Goal: Communication & Community: Answer question/provide support

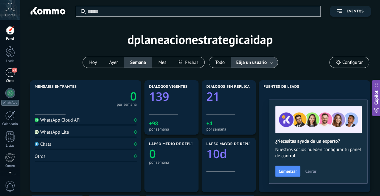
click at [11, 80] on div "Chats" at bounding box center [10, 81] width 18 height 4
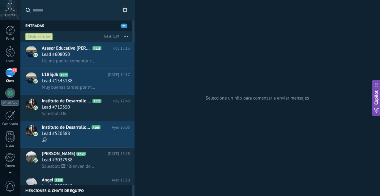
click at [126, 10] on use at bounding box center [125, 9] width 5 height 5
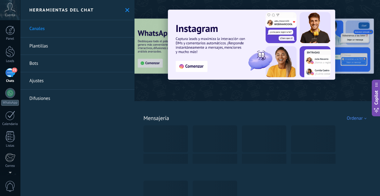
click at [47, 84] on link "Ajustes" at bounding box center [77, 80] width 114 height 17
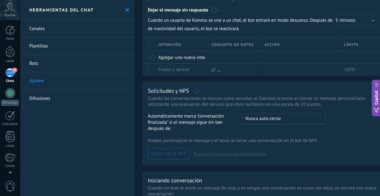
scroll to position [198, 0]
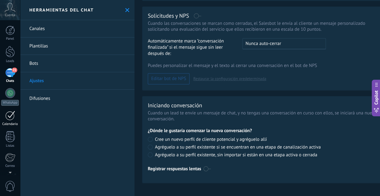
click at [10, 122] on div "Calendario" at bounding box center [10, 124] width 18 height 4
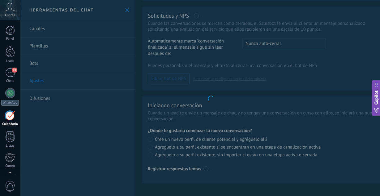
scroll to position [198, 0]
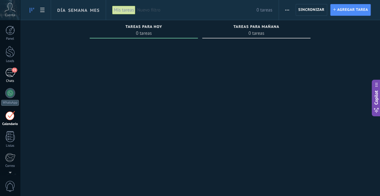
click at [10, 70] on div "21" at bounding box center [10, 72] width 10 height 9
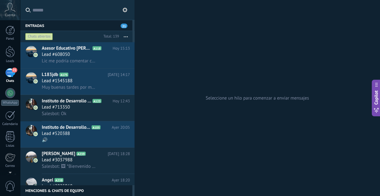
click at [127, 13] on button at bounding box center [124, 9] width 7 height 7
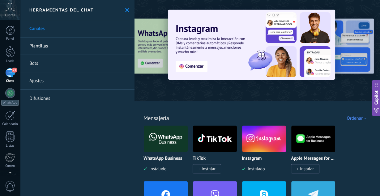
click at [54, 83] on link "Ajustes" at bounding box center [77, 80] width 114 height 17
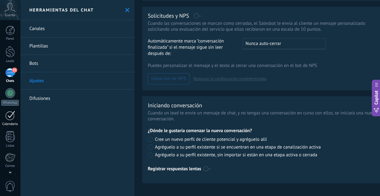
scroll to position [62, 0]
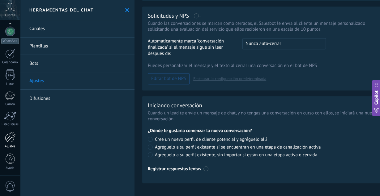
click at [8, 133] on div at bounding box center [10, 136] width 11 height 11
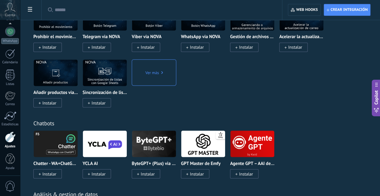
scroll to position [1653, 0]
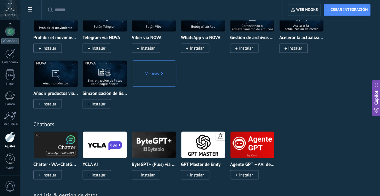
click at [94, 12] on input "text" at bounding box center [164, 10] width 219 height 6
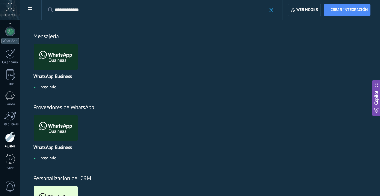
scroll to position [53, 0]
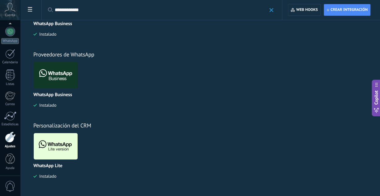
type input "**********"
click at [57, 153] on img at bounding box center [56, 146] width 44 height 30
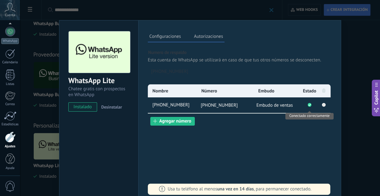
click at [309, 105] on icon "Conectado correctamente" at bounding box center [310, 105] width 2 height 2
click at [161, 105] on span "[PHONE_NUMBER]" at bounding box center [173, 105] width 45 height 6
click at [318, 90] on li at bounding box center [323, 90] width 13 height 13
click at [323, 94] on li at bounding box center [323, 90] width 13 height 13
click at [326, 104] on icon at bounding box center [323, 104] width 7 height 7
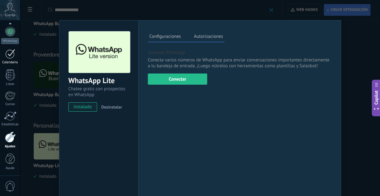
click at [10, 54] on div at bounding box center [10, 54] width 10 height 10
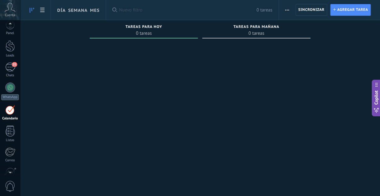
scroll to position [5, 0]
click at [10, 54] on div "Leads" at bounding box center [10, 49] width 20 height 17
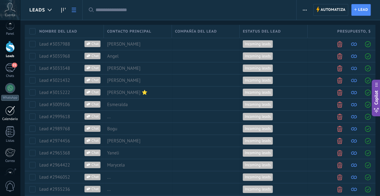
scroll to position [5, 0]
click at [7, 68] on div "21" at bounding box center [10, 67] width 10 height 9
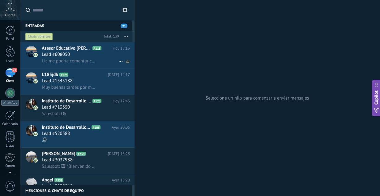
click at [65, 59] on span "Lic me podría comentar cuántos datos se le dio en la semana a Dulce por favor" at bounding box center [69, 61] width 54 height 6
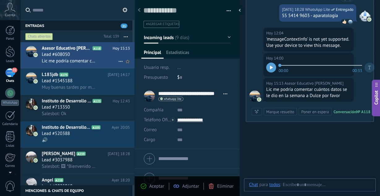
scroll to position [9, 0]
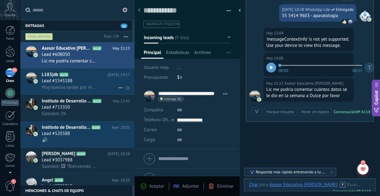
click at [72, 84] on span "Muy buenas tardes por medio del presente envío el material de la diapositiva de…" at bounding box center [69, 87] width 54 height 6
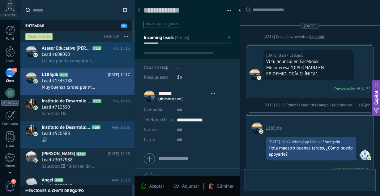
type textarea "**********"
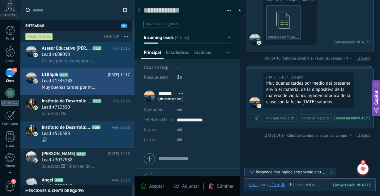
click at [13, 70] on span "21" at bounding box center [14, 69] width 5 height 5
